Goal: Task Accomplishment & Management: Manage account settings

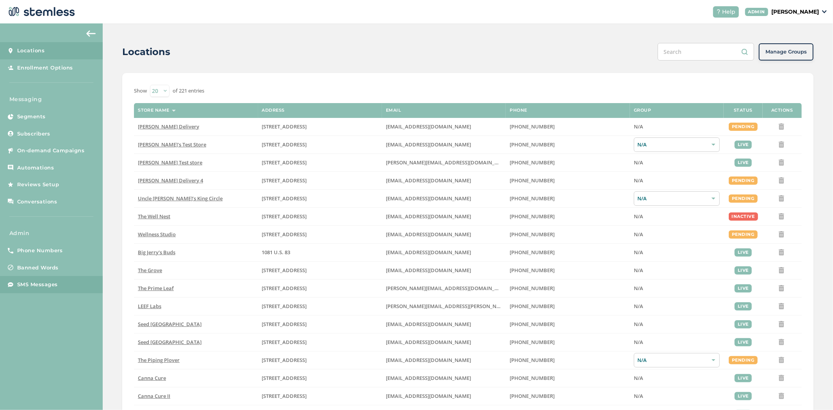
click at [57, 282] on span "SMS Messages" at bounding box center [37, 285] width 41 height 8
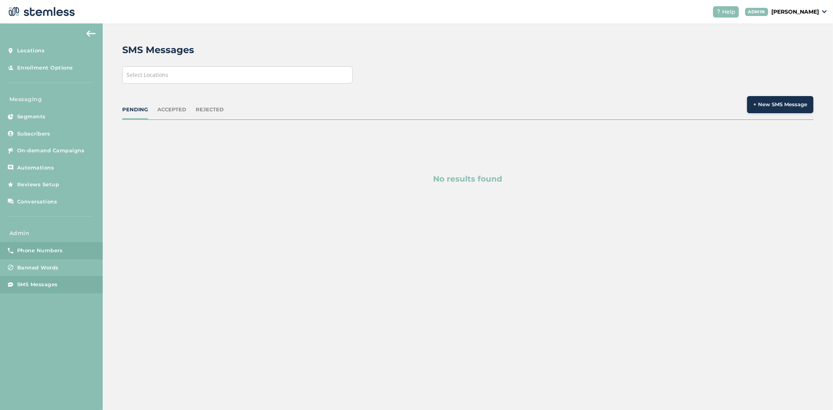
click at [50, 254] on span "Phone Numbers" at bounding box center [40, 251] width 46 height 8
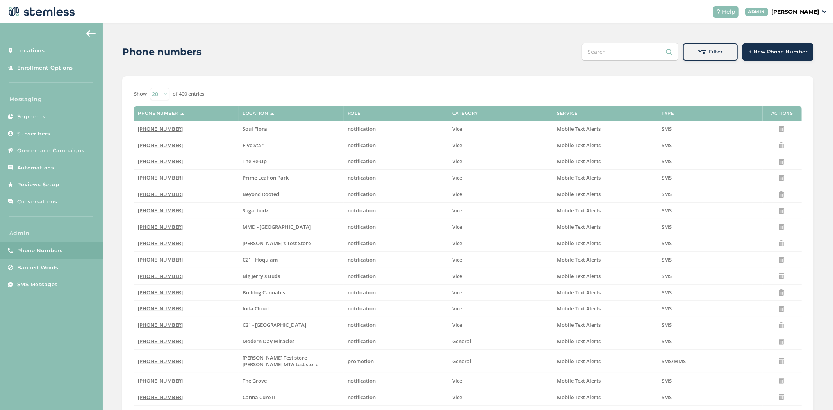
click at [709, 48] on span "Filter" at bounding box center [716, 52] width 14 height 8
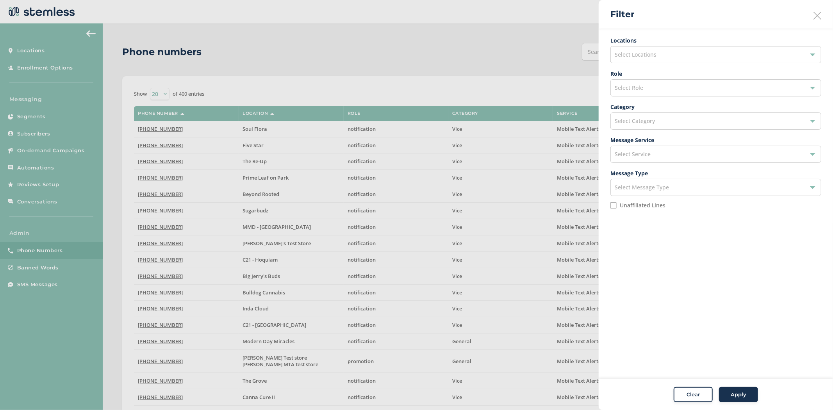
click at [669, 120] on div "Select Category" at bounding box center [715, 120] width 211 height 17
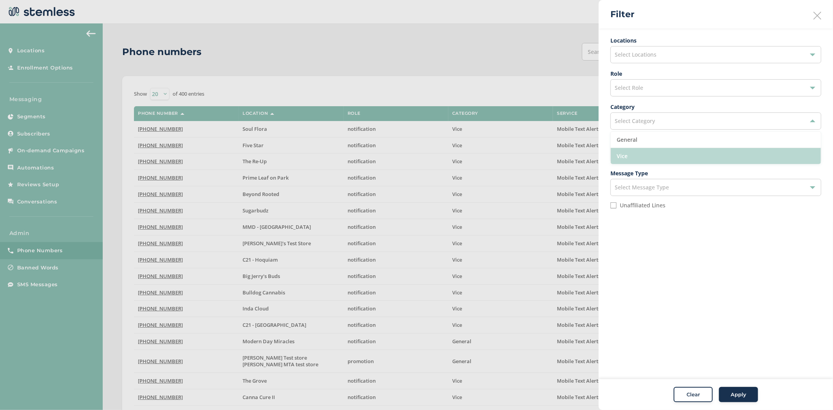
click at [650, 151] on li "Vice" at bounding box center [715, 156] width 210 height 16
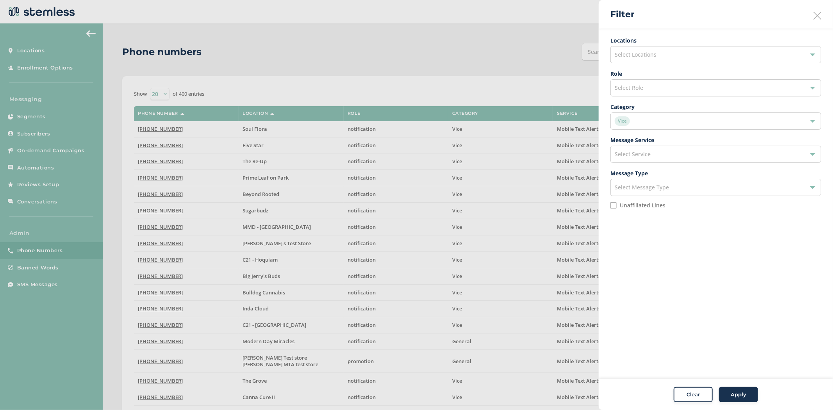
click at [648, 94] on div "Select Role" at bounding box center [715, 87] width 211 height 17
click at [660, 127] on li "promotion" at bounding box center [715, 123] width 210 height 16
click at [614, 204] on input "Unaffiliated Lines" at bounding box center [613, 205] width 6 height 6
checkbox input "true"
click at [728, 393] on div "Apply" at bounding box center [738, 395] width 28 height 8
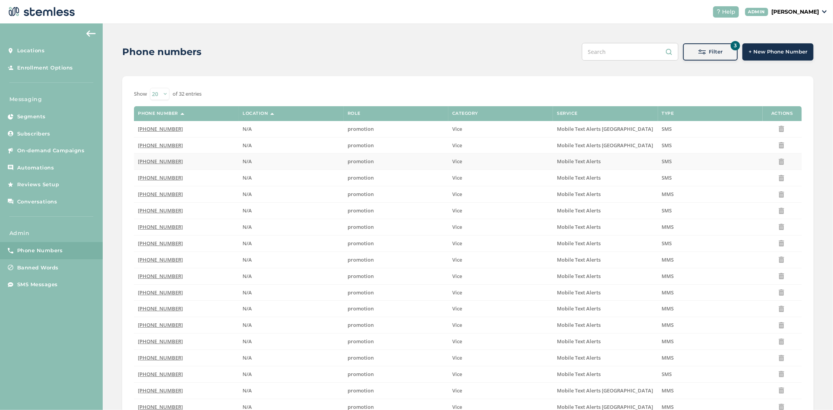
click at [145, 160] on span "[PHONE_NUMBER]" at bounding box center [160, 161] width 45 height 7
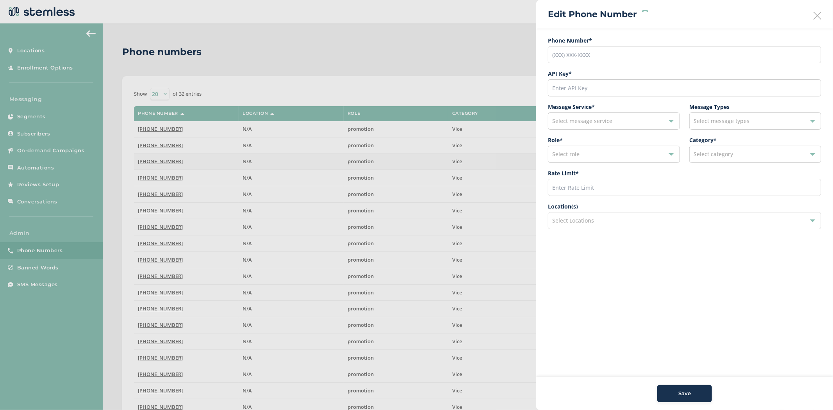
type input "[PHONE_NUMBER]"
type input "23120"
type input "600"
click at [603, 226] on div "Select Locations" at bounding box center [684, 220] width 273 height 17
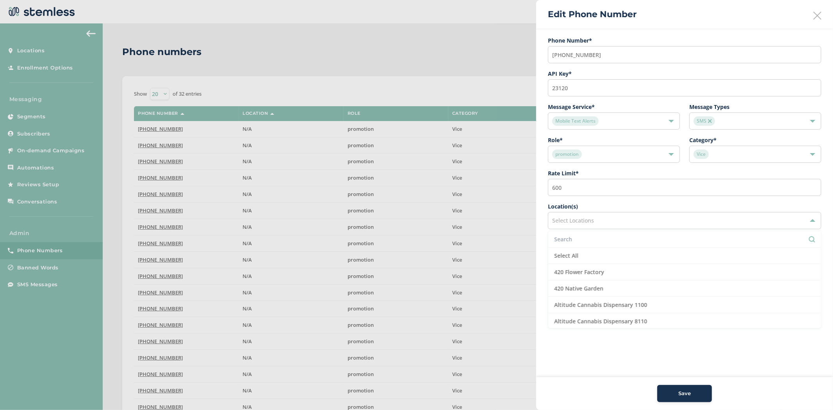
click at [601, 242] on input "text" at bounding box center [684, 239] width 261 height 8
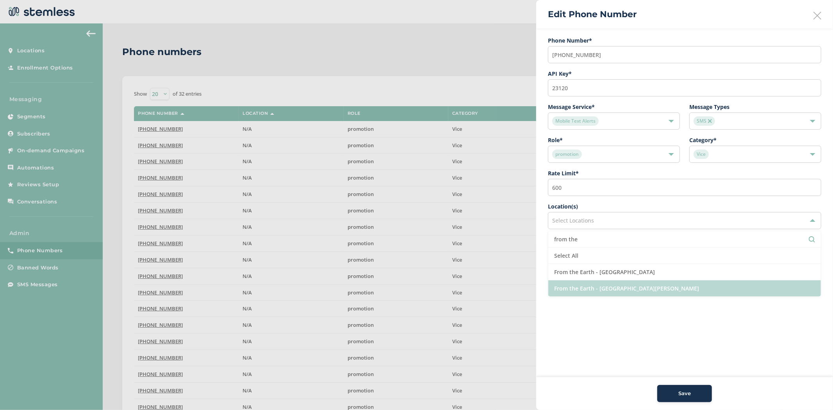
type input "from the"
click at [581, 282] on li "From the Earth - [GEOGRAPHIC_DATA][PERSON_NAME]" at bounding box center [684, 288] width 272 height 16
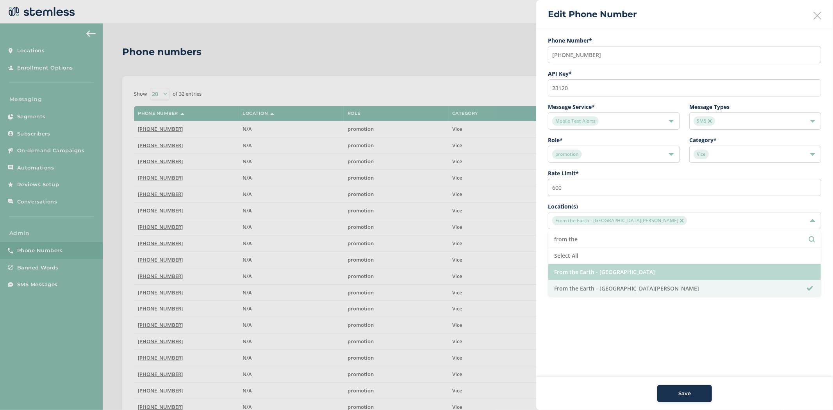
click at [594, 268] on li "From the Earth - [GEOGRAPHIC_DATA]" at bounding box center [684, 272] width 272 height 16
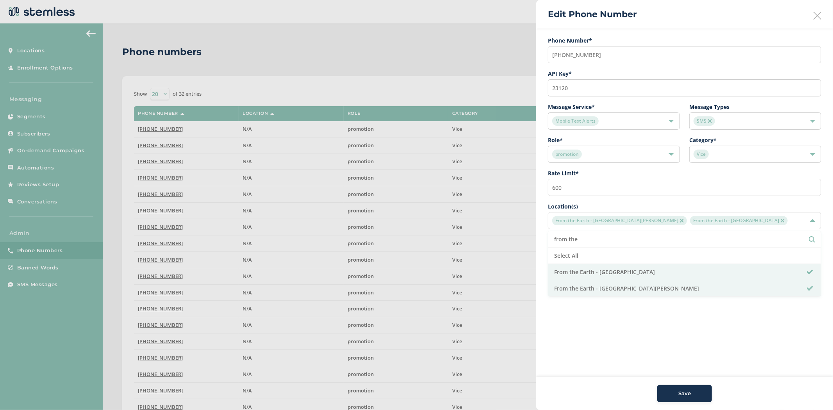
click at [681, 390] on span "Save" at bounding box center [684, 394] width 12 height 8
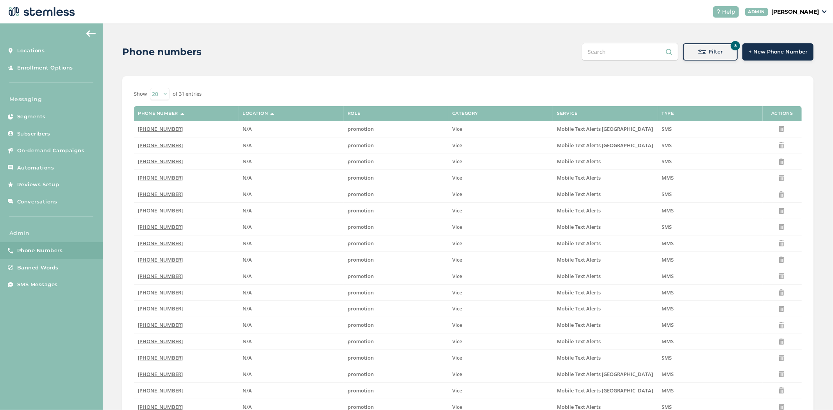
click at [778, 55] on span "+ New Phone Number" at bounding box center [777, 52] width 59 height 8
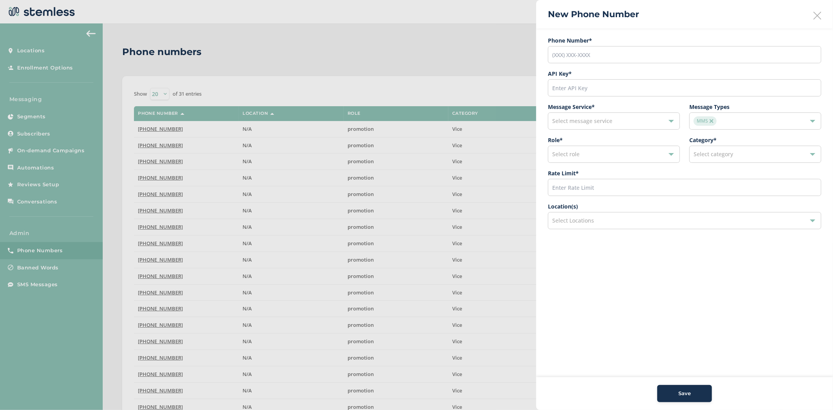
click at [572, 154] on span "Select role" at bounding box center [565, 153] width 27 height 7
click at [600, 219] on li "automation" at bounding box center [613, 222] width 131 height 16
click at [713, 123] on span "MMS" at bounding box center [704, 120] width 23 height 9
click at [726, 137] on li "Select All" at bounding box center [754, 140] width 131 height 16
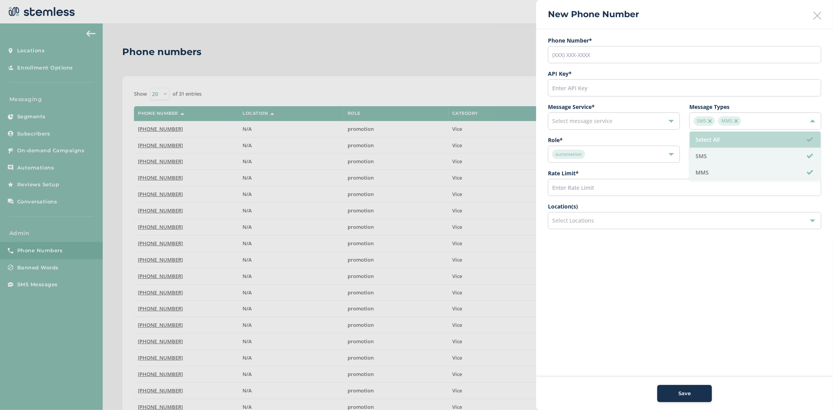
click at [726, 137] on li "Select All" at bounding box center [754, 140] width 131 height 16
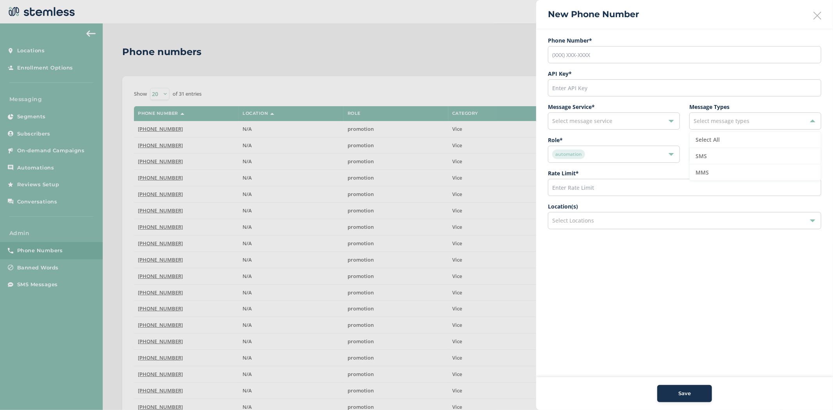
click at [657, 319] on aside "New Phone Number Phone Number* API Key * Message Service * Select message servi…" at bounding box center [684, 205] width 297 height 410
click at [819, 17] on icon at bounding box center [817, 16] width 8 height 8
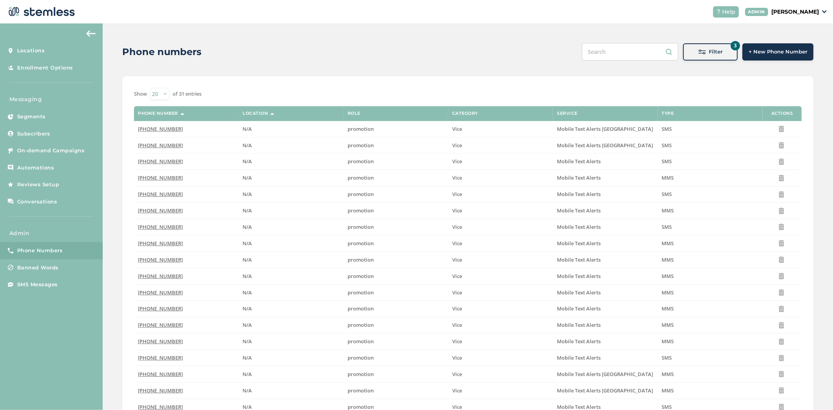
click at [715, 47] on button "3 Filter" at bounding box center [710, 51] width 55 height 17
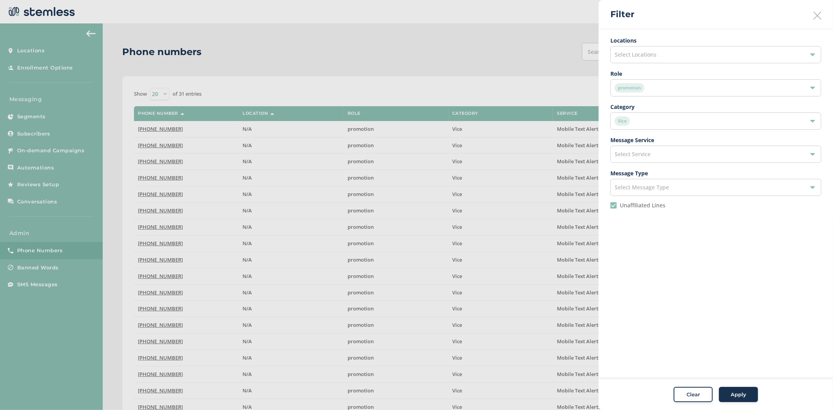
click at [672, 89] on div "promotion" at bounding box center [711, 87] width 194 height 9
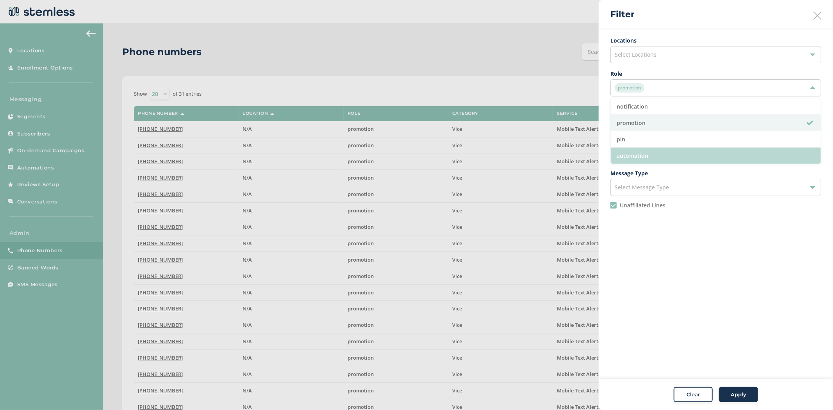
click at [666, 155] on li "automation" at bounding box center [715, 156] width 210 height 16
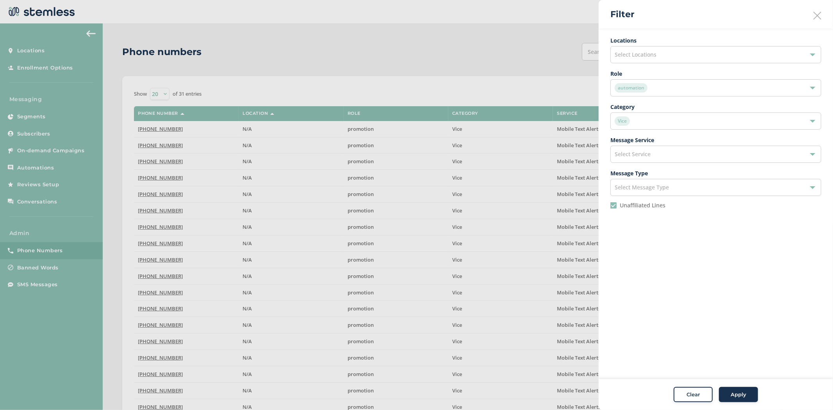
click at [663, 123] on div "Vice" at bounding box center [711, 120] width 194 height 9
click at [689, 266] on aside "Filter Locations Select Locations Role automation Category Vice General Vice Me…" at bounding box center [715, 205] width 234 height 410
click at [615, 208] on input "Unaffiliated Lines" at bounding box center [613, 205] width 6 height 6
checkbox input "false"
click at [732, 388] on button "Apply" at bounding box center [738, 395] width 39 height 16
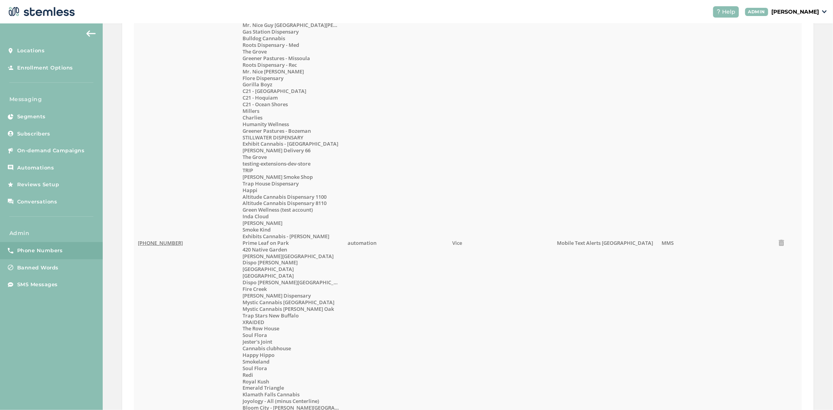
scroll to position [478, 0]
click at [145, 244] on span "[PHONE_NUMBER]" at bounding box center [160, 244] width 45 height 7
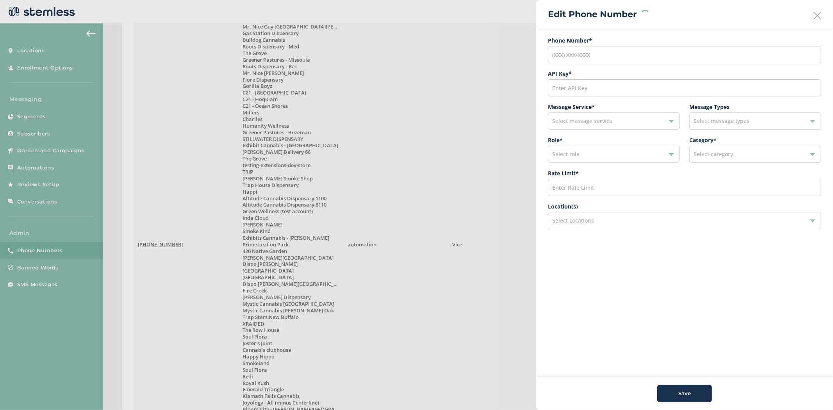
type input "[PHONE_NUMBER]"
type input "27653"
type input "600"
click at [587, 220] on div "181 selected" at bounding box center [684, 220] width 273 height 17
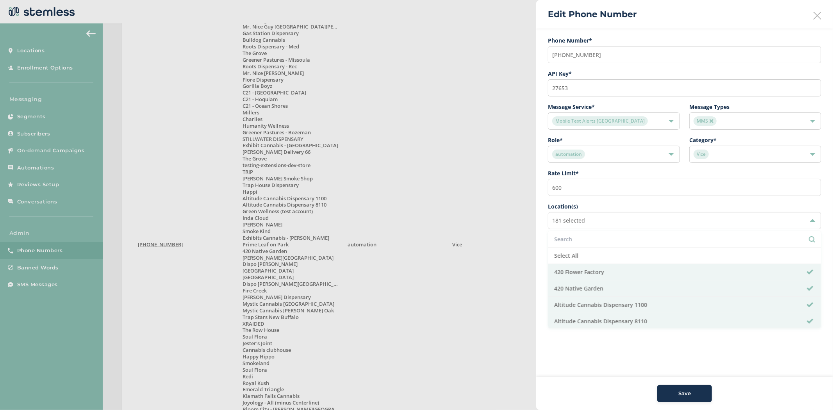
click at [583, 239] on input "text" at bounding box center [684, 239] width 261 height 8
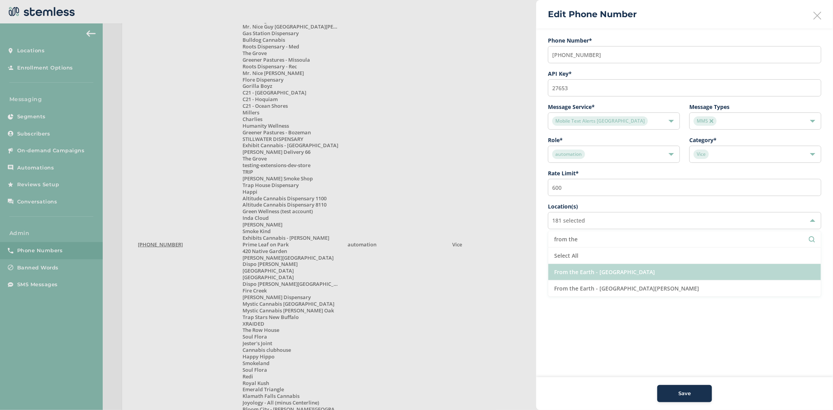
type input "from the"
click at [629, 269] on li "From the Earth - [GEOGRAPHIC_DATA]" at bounding box center [684, 272] width 272 height 16
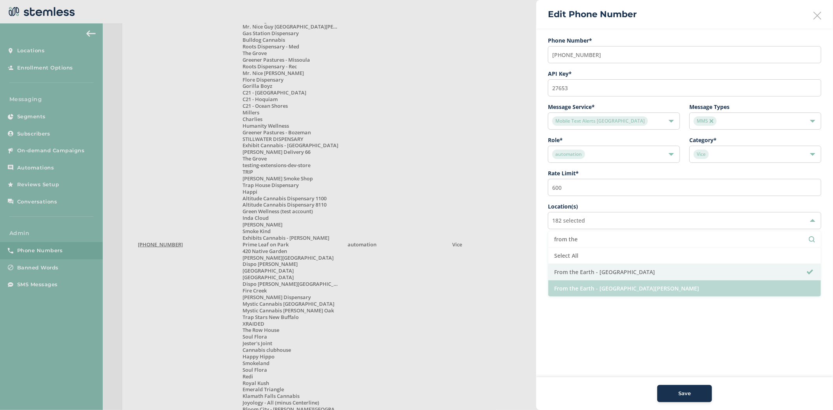
click at [618, 283] on li "From the Earth - [GEOGRAPHIC_DATA][PERSON_NAME]" at bounding box center [684, 288] width 272 height 16
click at [678, 386] on button "Save" at bounding box center [684, 393] width 55 height 17
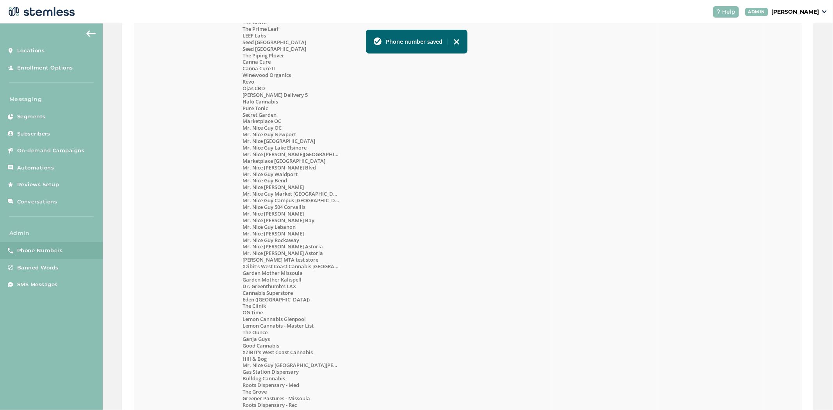
scroll to position [0, 0]
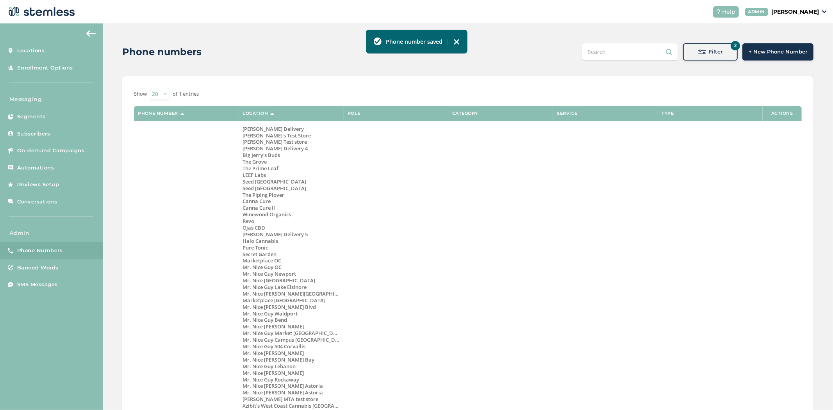
drag, startPoint x: 783, startPoint y: 48, endPoint x: 717, endPoint y: 53, distance: 66.1
click at [715, 48] on span "Filter" at bounding box center [716, 52] width 14 height 8
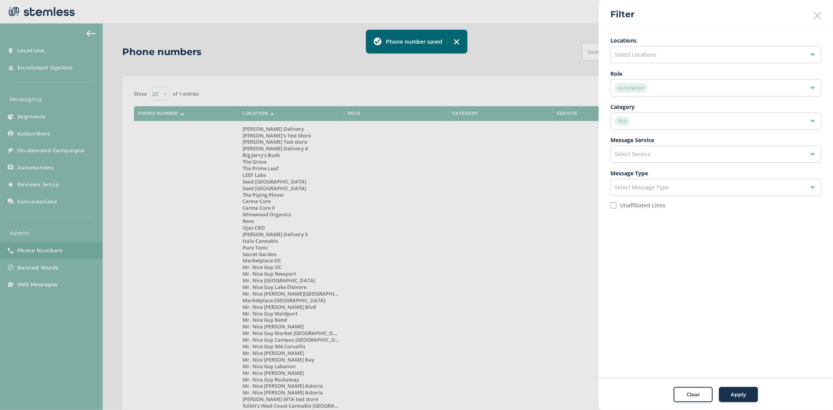
click at [670, 53] on div "Select Locations" at bounding box center [715, 54] width 211 height 17
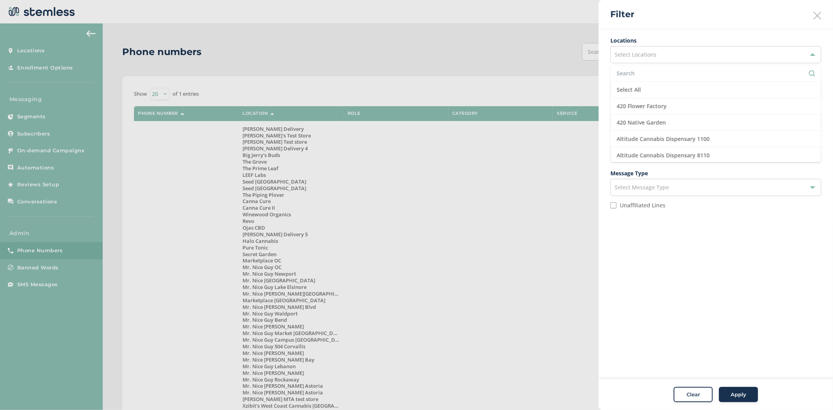
click at [656, 77] on input "text" at bounding box center [715, 73] width 198 height 8
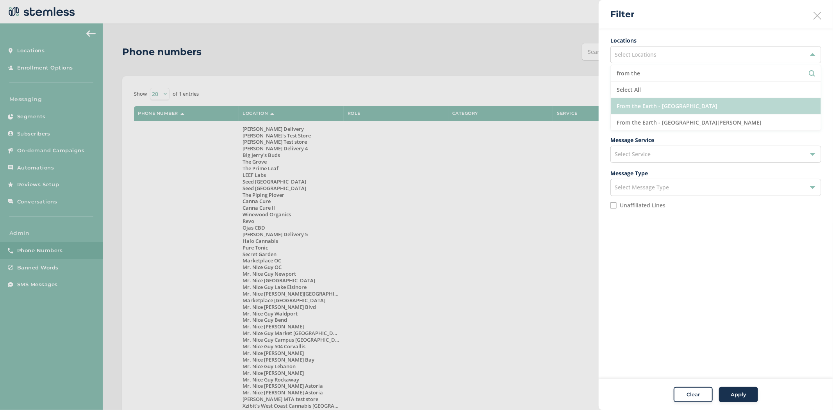
type input "from the"
click at [656, 101] on li "From the Earth - [GEOGRAPHIC_DATA]" at bounding box center [715, 106] width 210 height 16
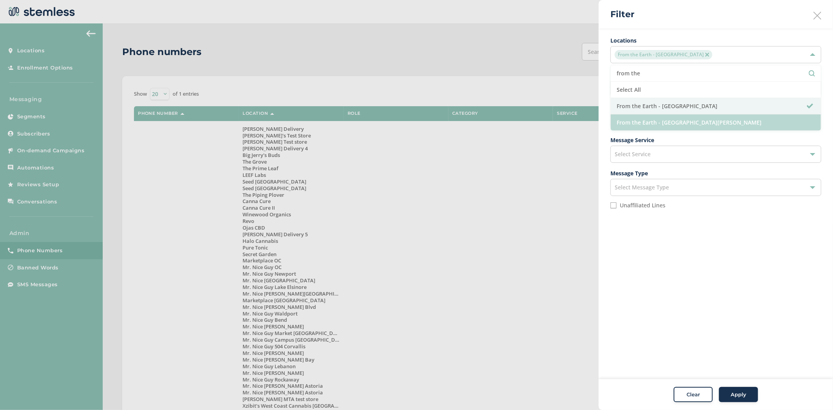
click at [648, 123] on li "From the Earth - [GEOGRAPHIC_DATA][PERSON_NAME]" at bounding box center [715, 122] width 210 height 16
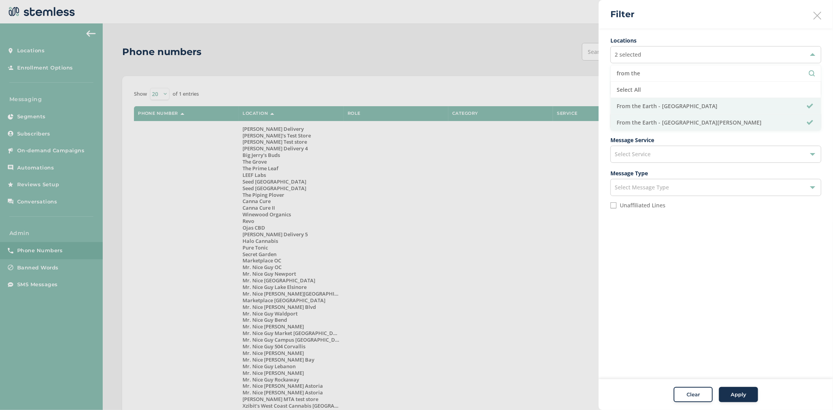
click at [728, 392] on div "Apply" at bounding box center [738, 395] width 28 height 8
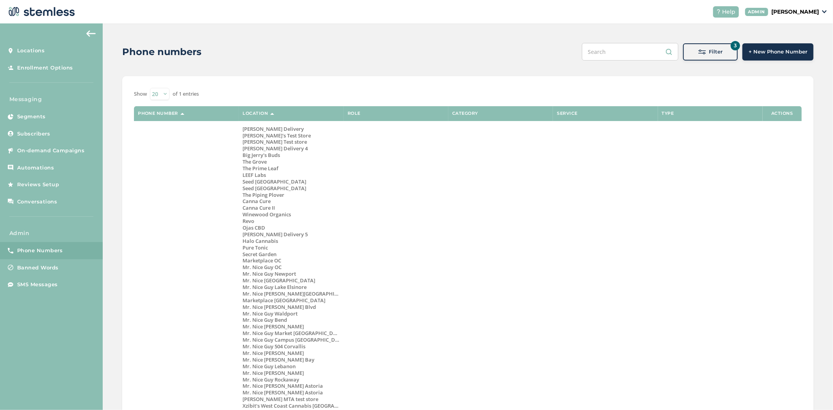
click at [709, 49] on span "Filter" at bounding box center [716, 52] width 14 height 8
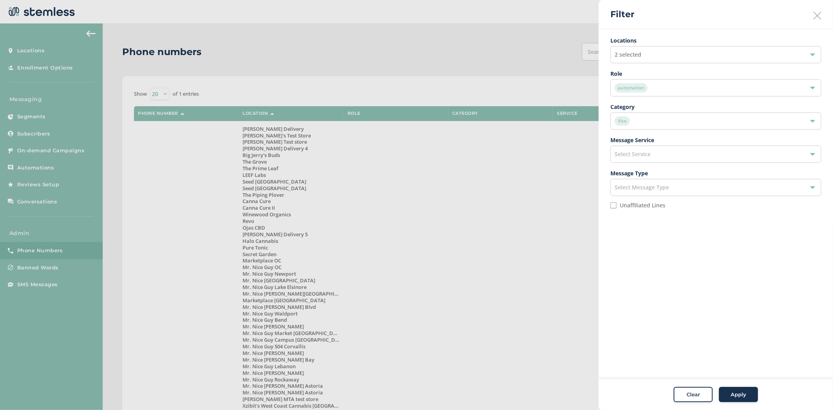
click at [700, 87] on div "automation" at bounding box center [711, 87] width 194 height 9
click at [660, 165] on ul "Locations 2 selected Role automation notification promotion pin automation Cate…" at bounding box center [715, 125] width 211 height 178
click at [657, 86] on div "automation" at bounding box center [711, 87] width 194 height 9
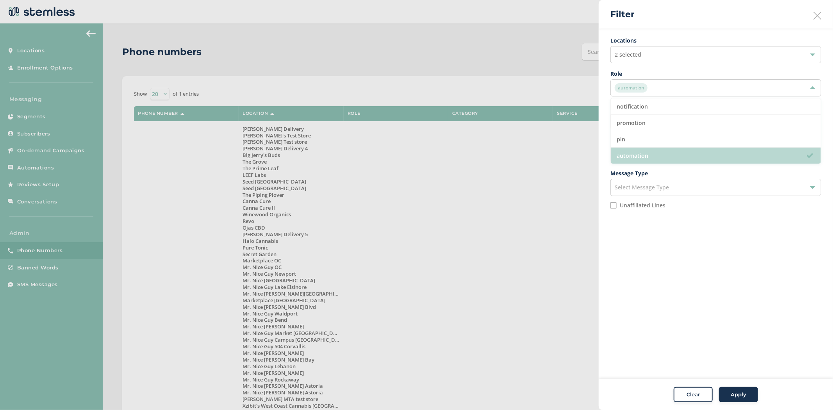
click at [652, 155] on li "automation" at bounding box center [715, 156] width 210 height 16
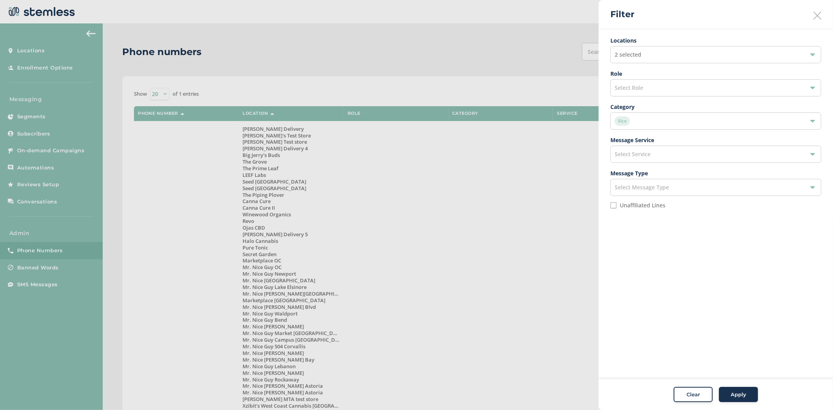
click at [650, 121] on div "Vice" at bounding box center [711, 120] width 194 height 9
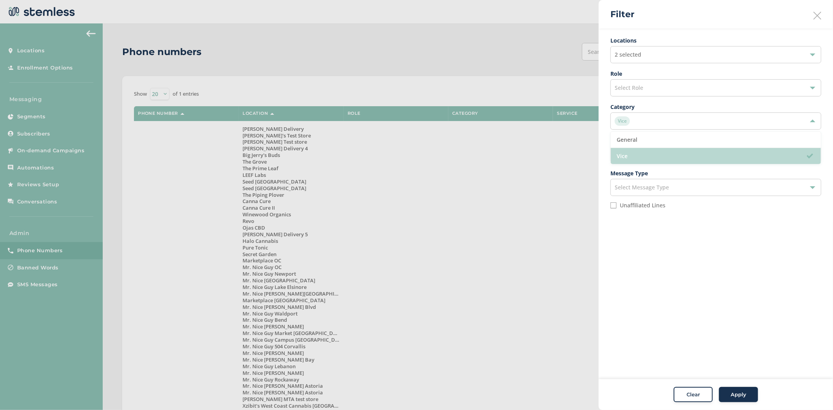
click at [650, 152] on li "Vice" at bounding box center [715, 156] width 210 height 16
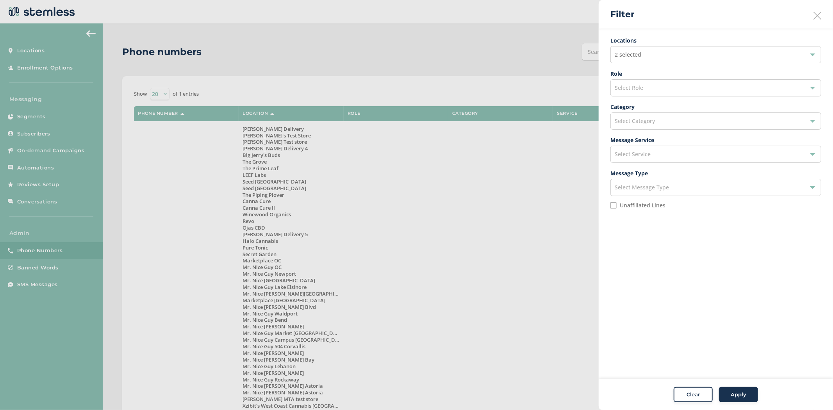
click at [727, 394] on div "Apply" at bounding box center [738, 395] width 28 height 8
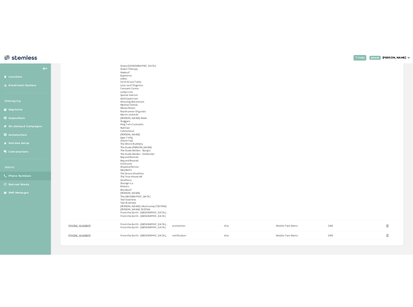
scroll to position [2336, 0]
